Goal: Information Seeking & Learning: Learn about a topic

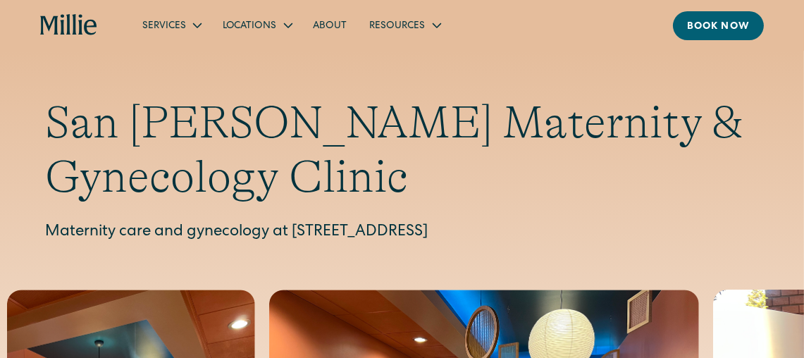
scroll to position [6, 0]
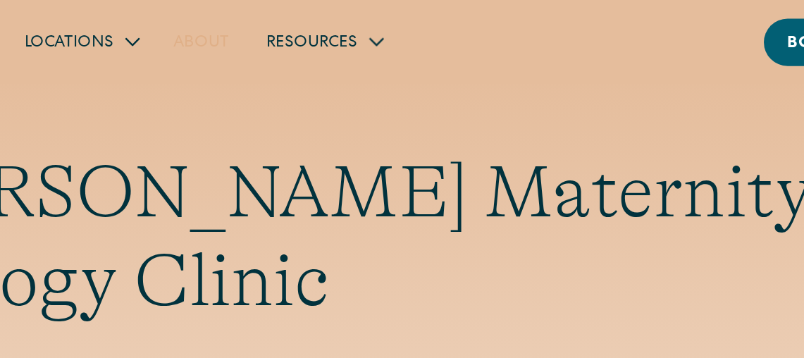
click at [359, 37] on link "About" at bounding box center [330, 24] width 56 height 23
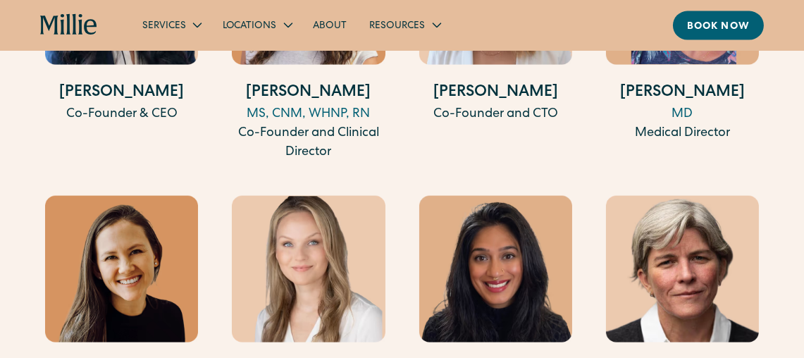
scroll to position [2896, 0]
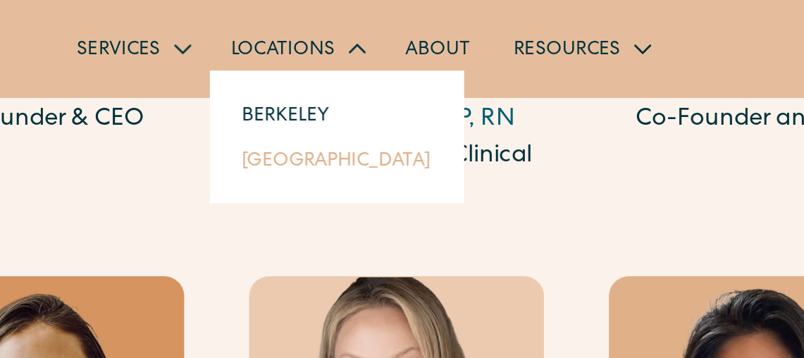
click at [290, 94] on link "[GEOGRAPHIC_DATA]" at bounding box center [277, 82] width 121 height 23
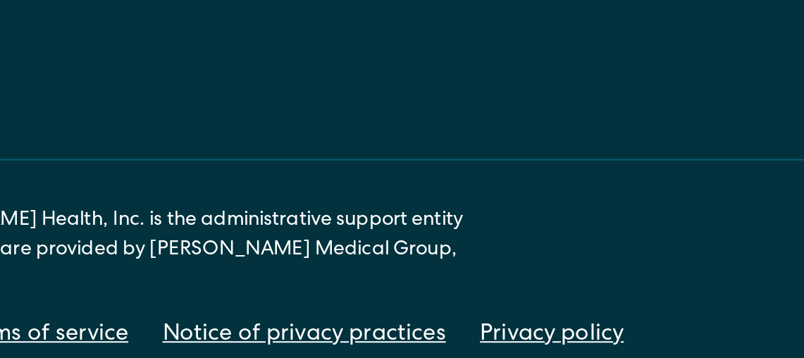
scroll to position [4771, 0]
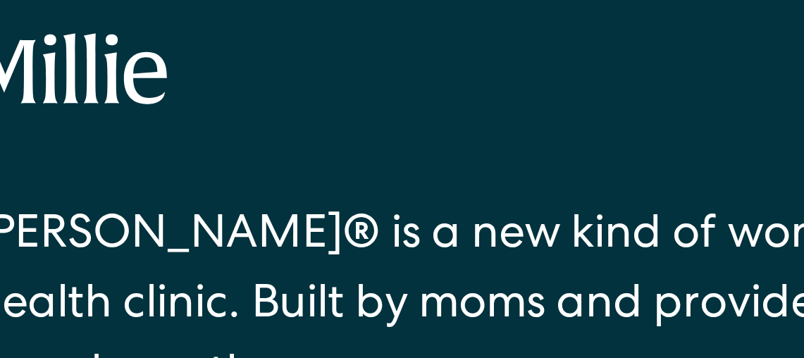
scroll to position [1503, 0]
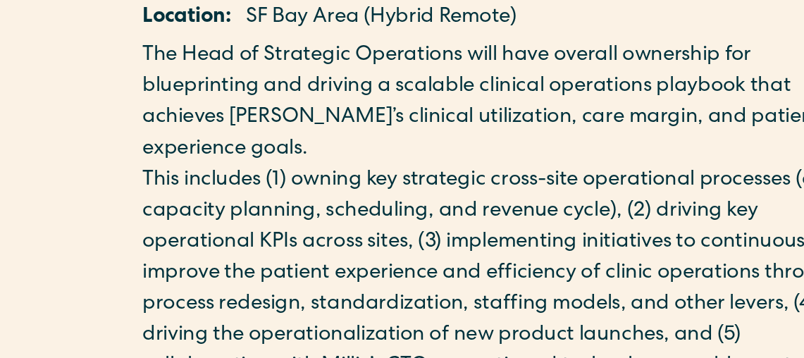
scroll to position [362, 0]
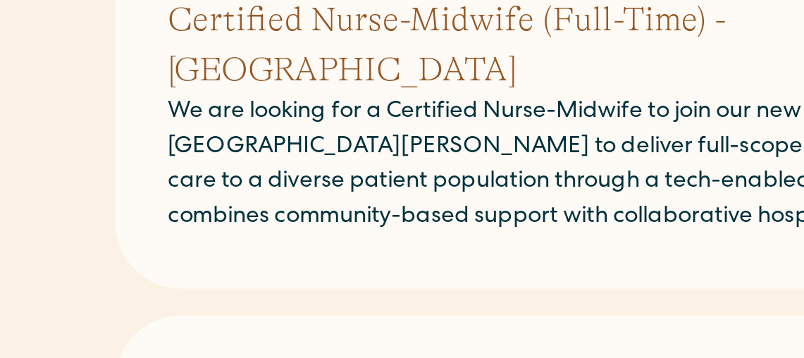
scroll to position [1199, 0]
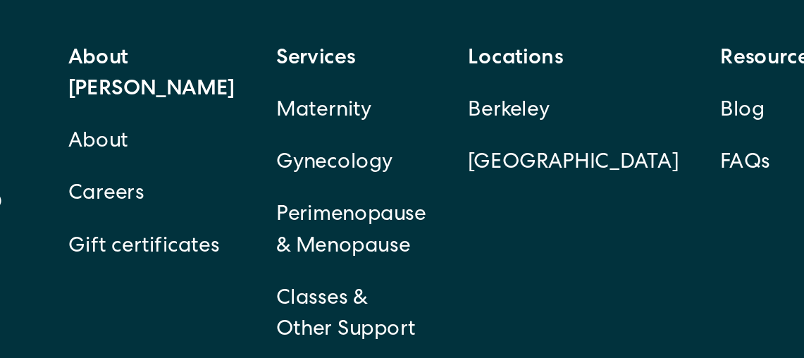
scroll to position [2492, 0]
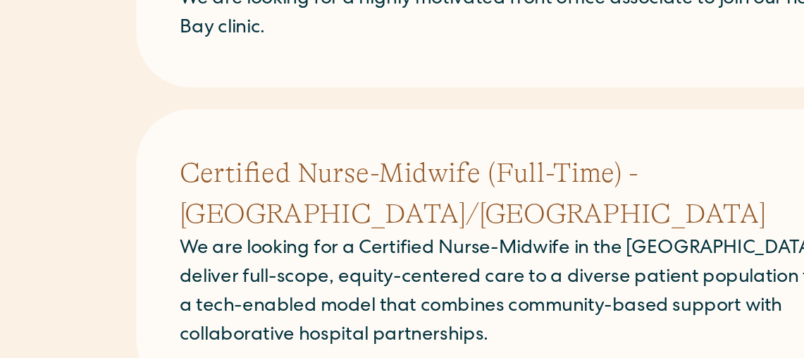
scroll to position [674, 0]
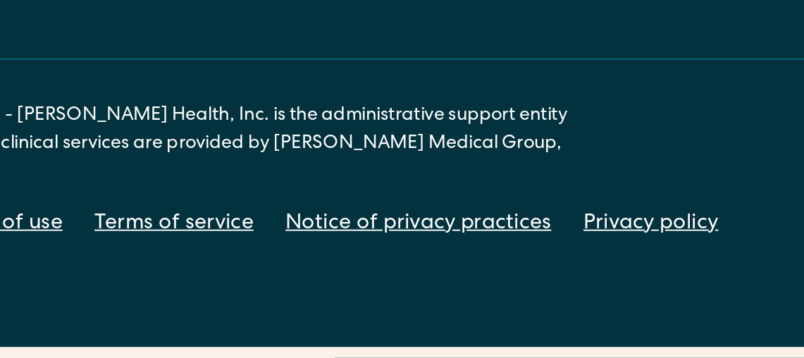
scroll to position [2975, 0]
